Goal: Information Seeking & Learning: Learn about a topic

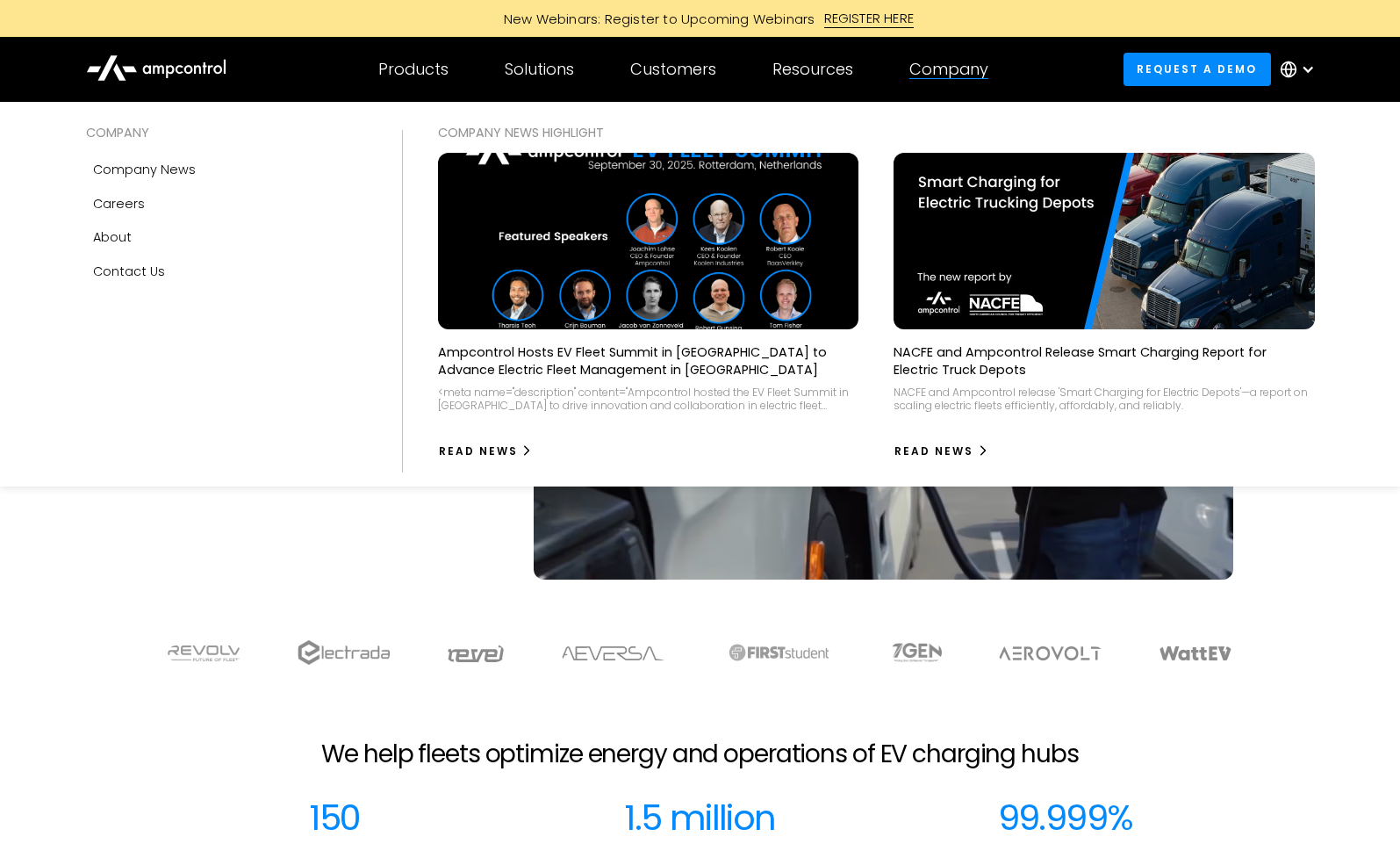
click at [965, 77] on div "Company" at bounding box center [948, 69] width 79 height 19
click at [952, 61] on div "Company" at bounding box center [948, 69] width 79 height 19
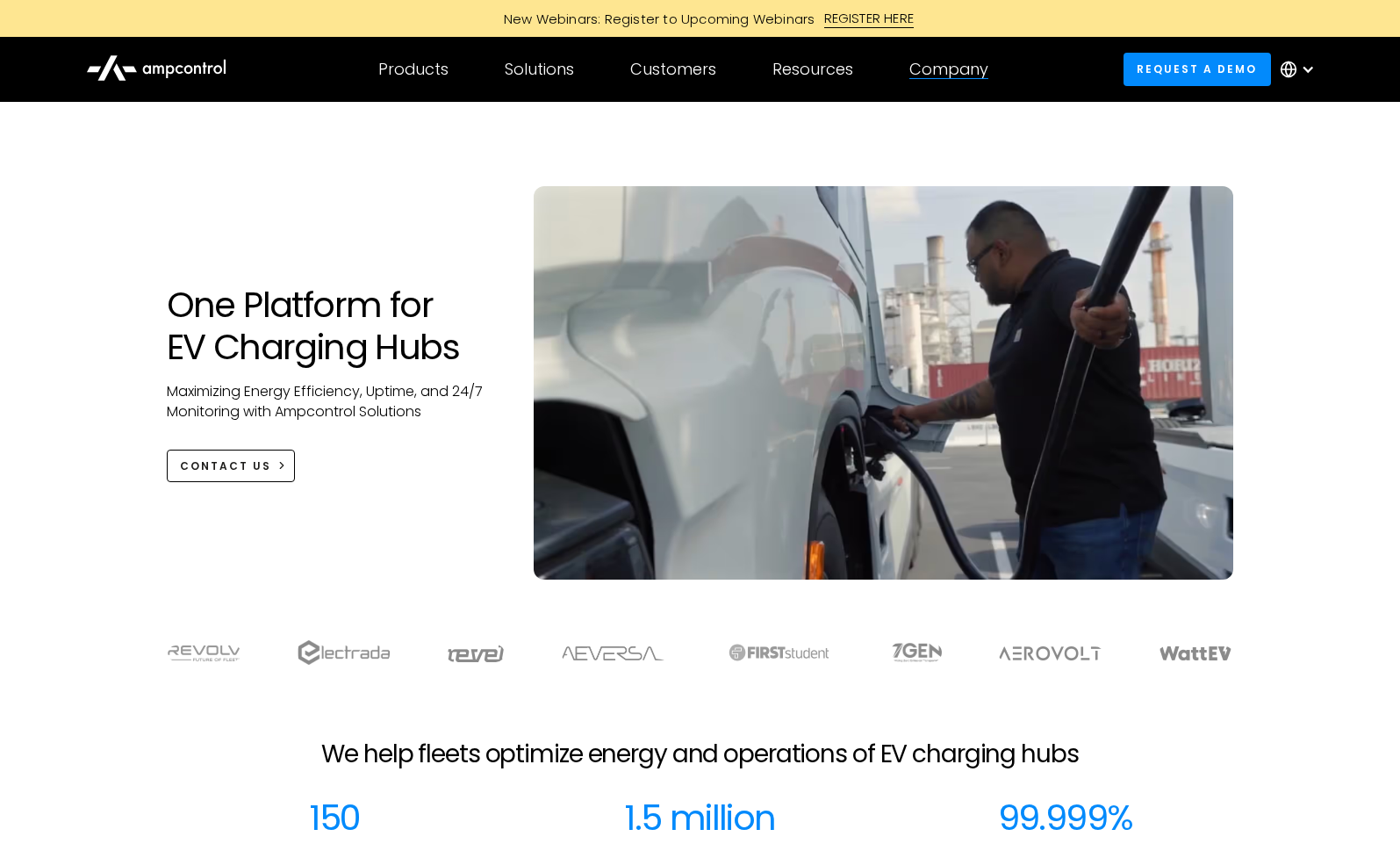
click at [952, 61] on div "Company" at bounding box center [948, 69] width 79 height 19
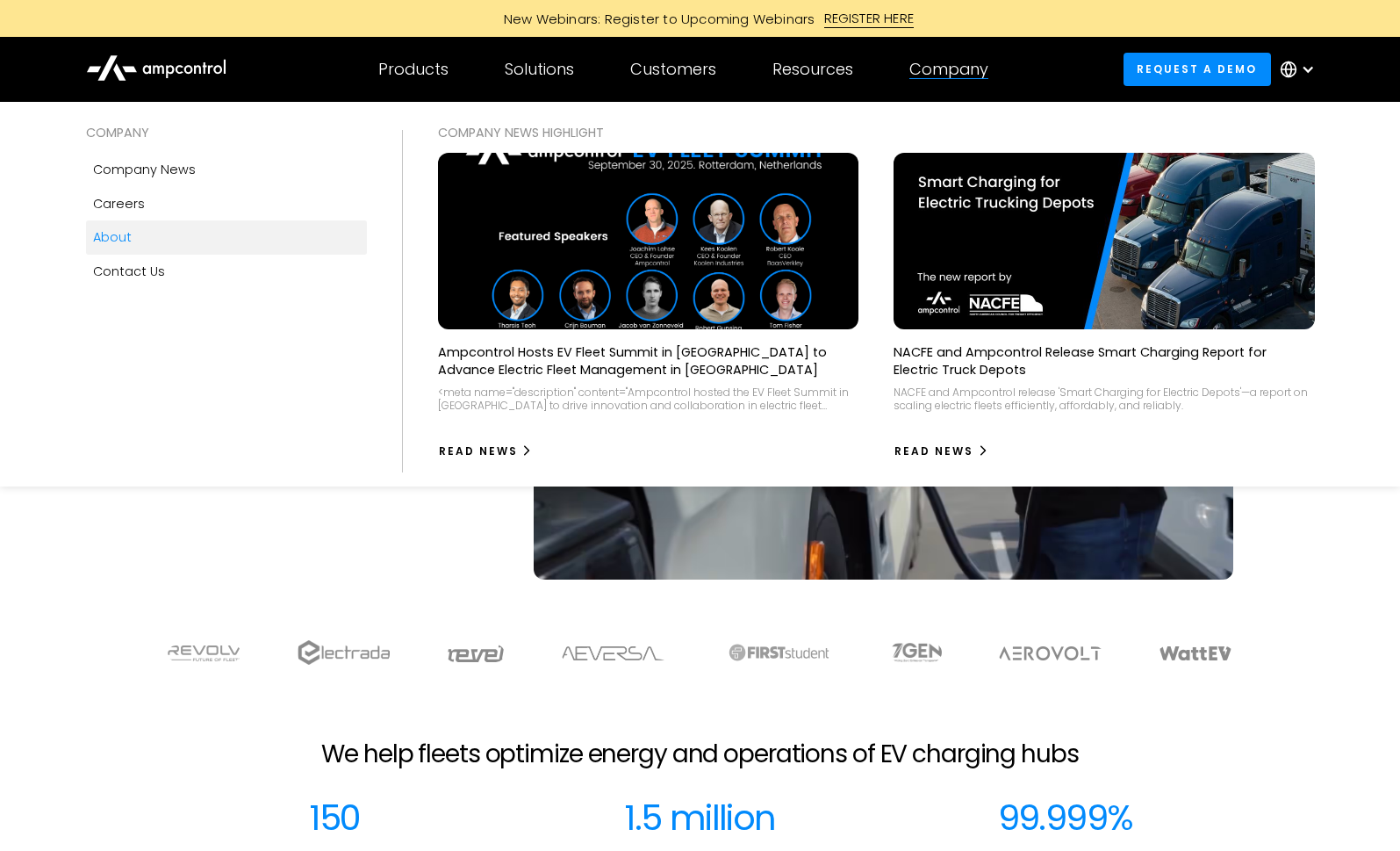
click at [132, 239] on link "About" at bounding box center [226, 237] width 281 height 34
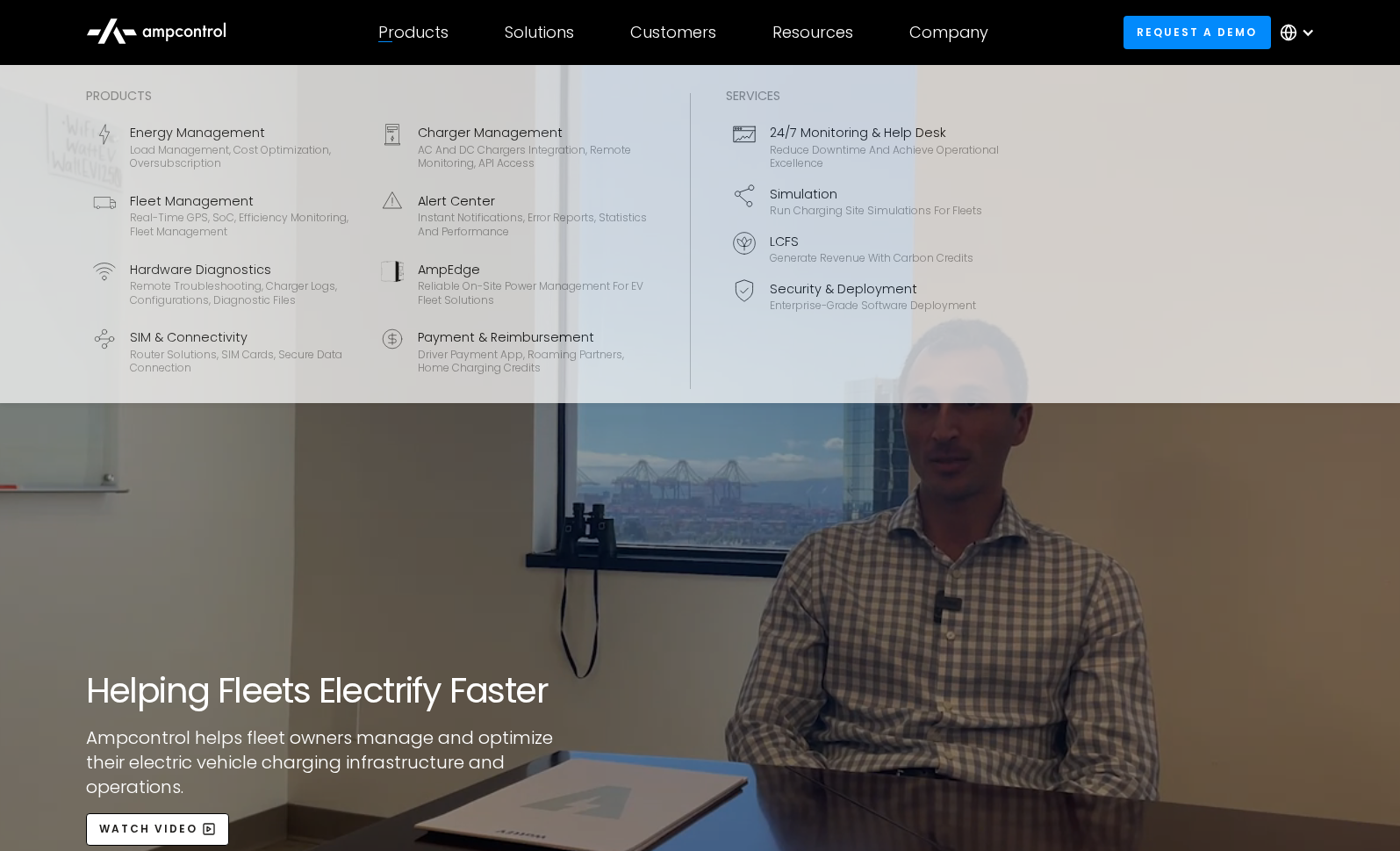
click at [397, 40] on div "Products" at bounding box center [413, 33] width 70 height 19
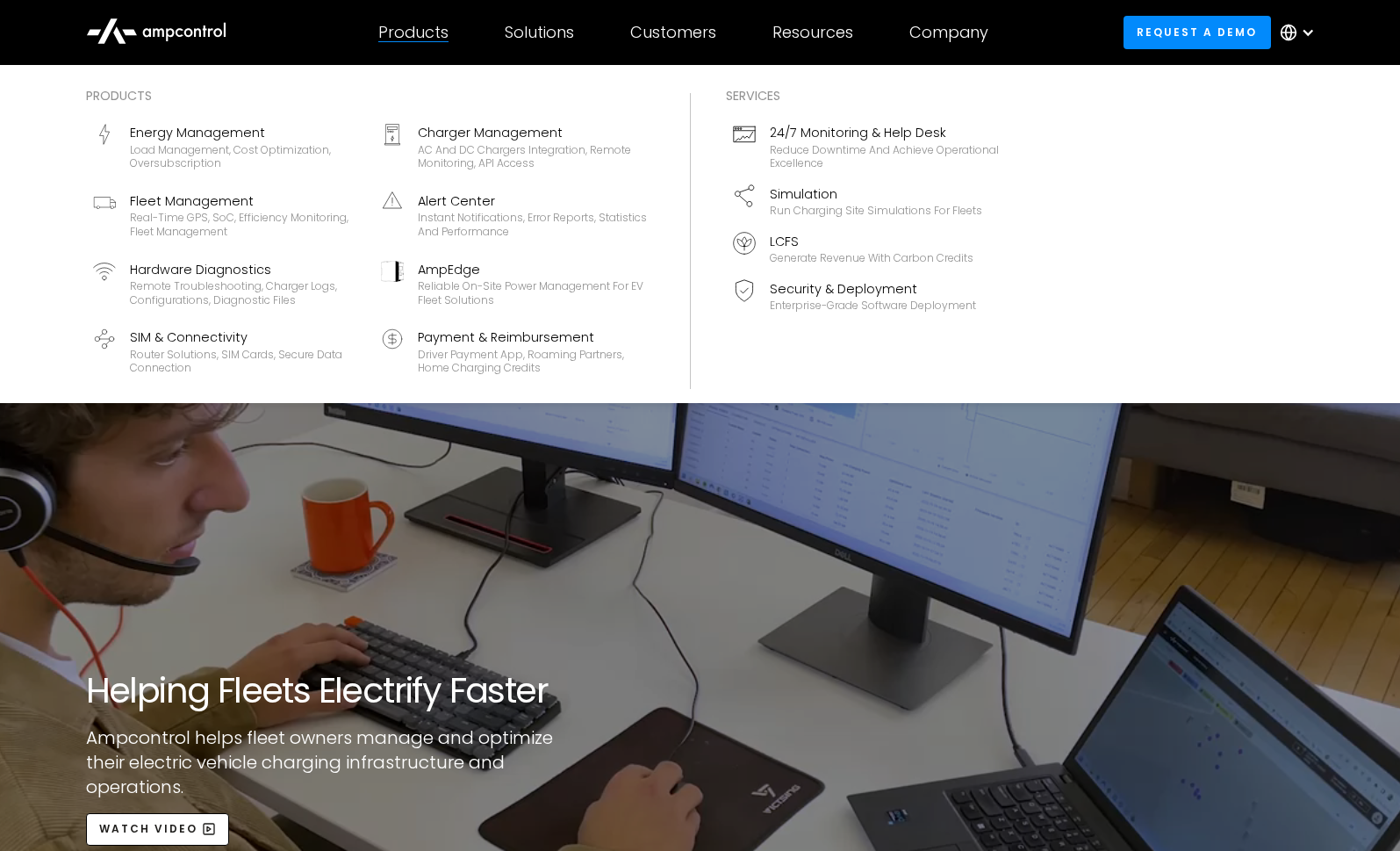
click at [405, 33] on div "Products" at bounding box center [413, 33] width 70 height 19
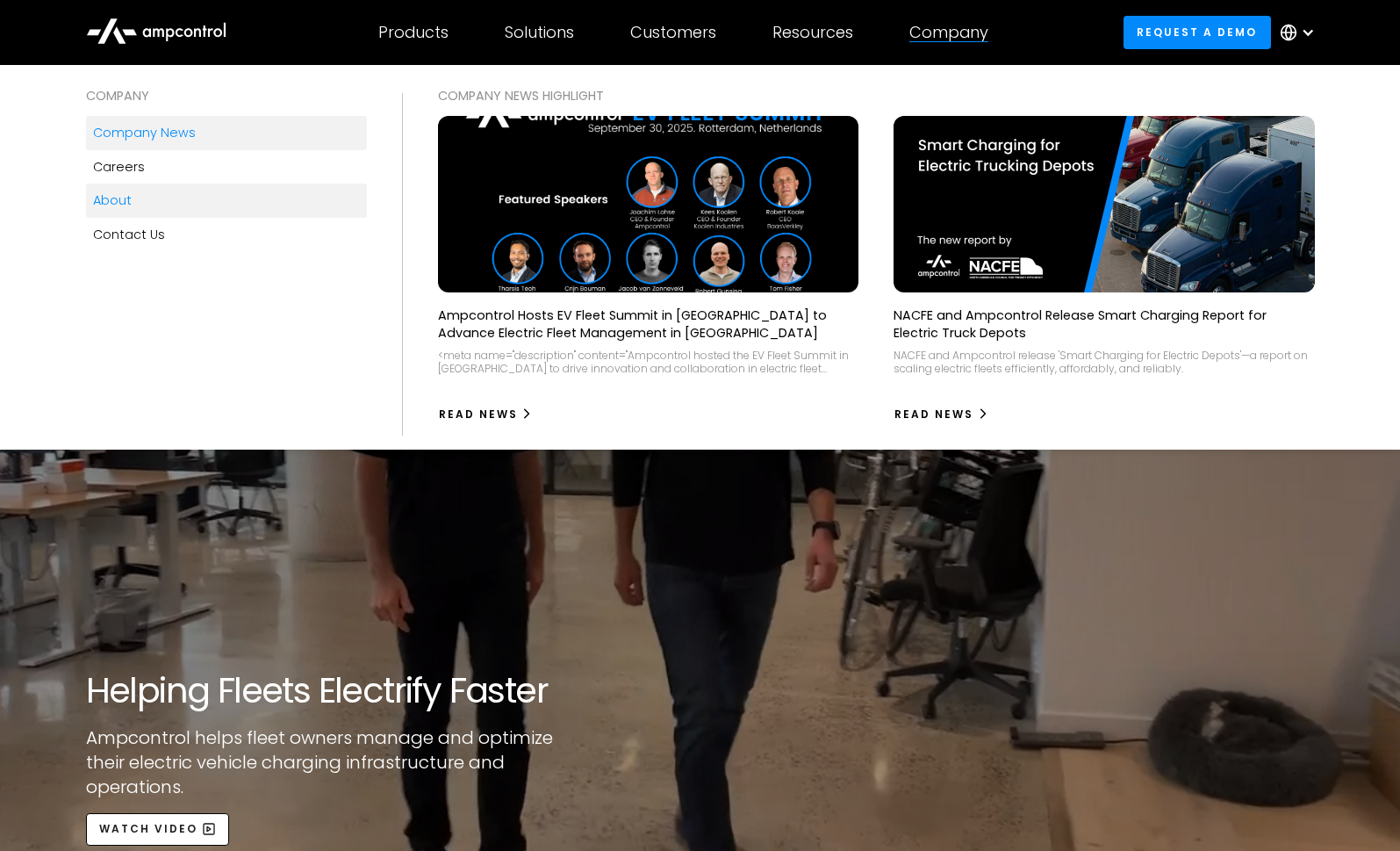
click at [157, 139] on div "Company news" at bounding box center [144, 133] width 103 height 19
